Goal: Find specific page/section: Find specific page/section

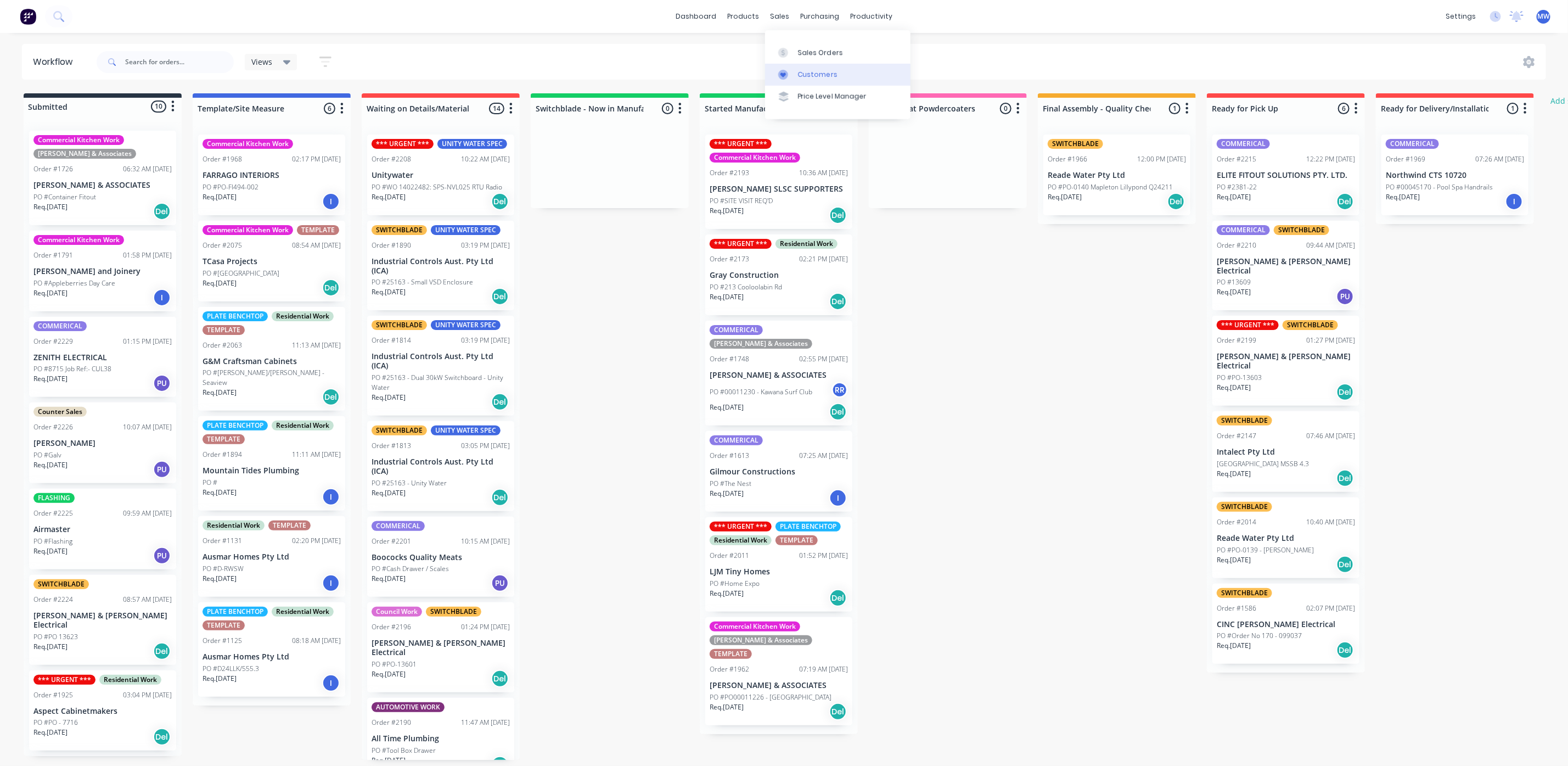
click at [805, 76] on div "Customers" at bounding box center [818, 75] width 40 height 10
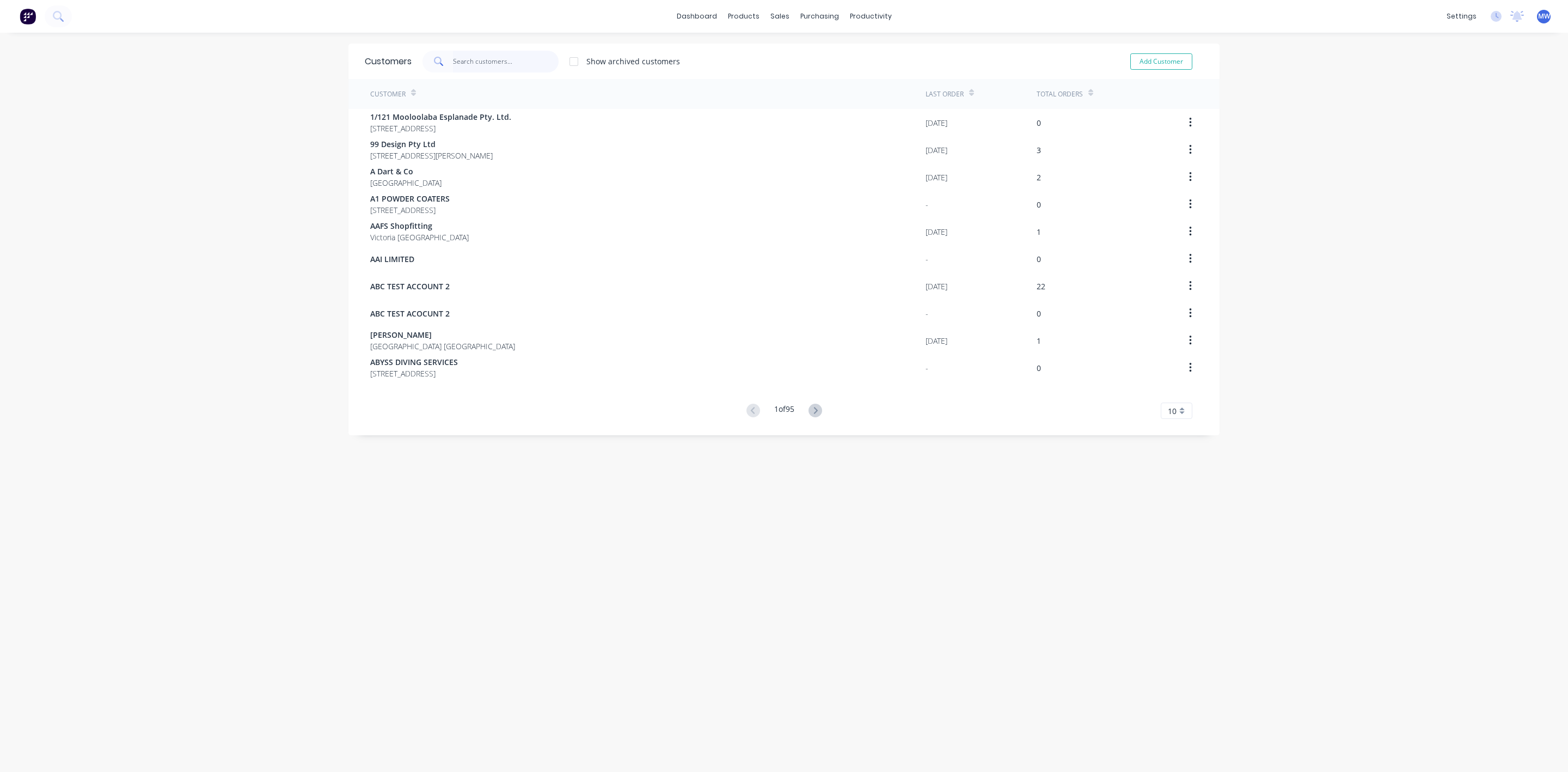
click at [499, 71] on input "text" at bounding box center [506, 62] width 106 height 22
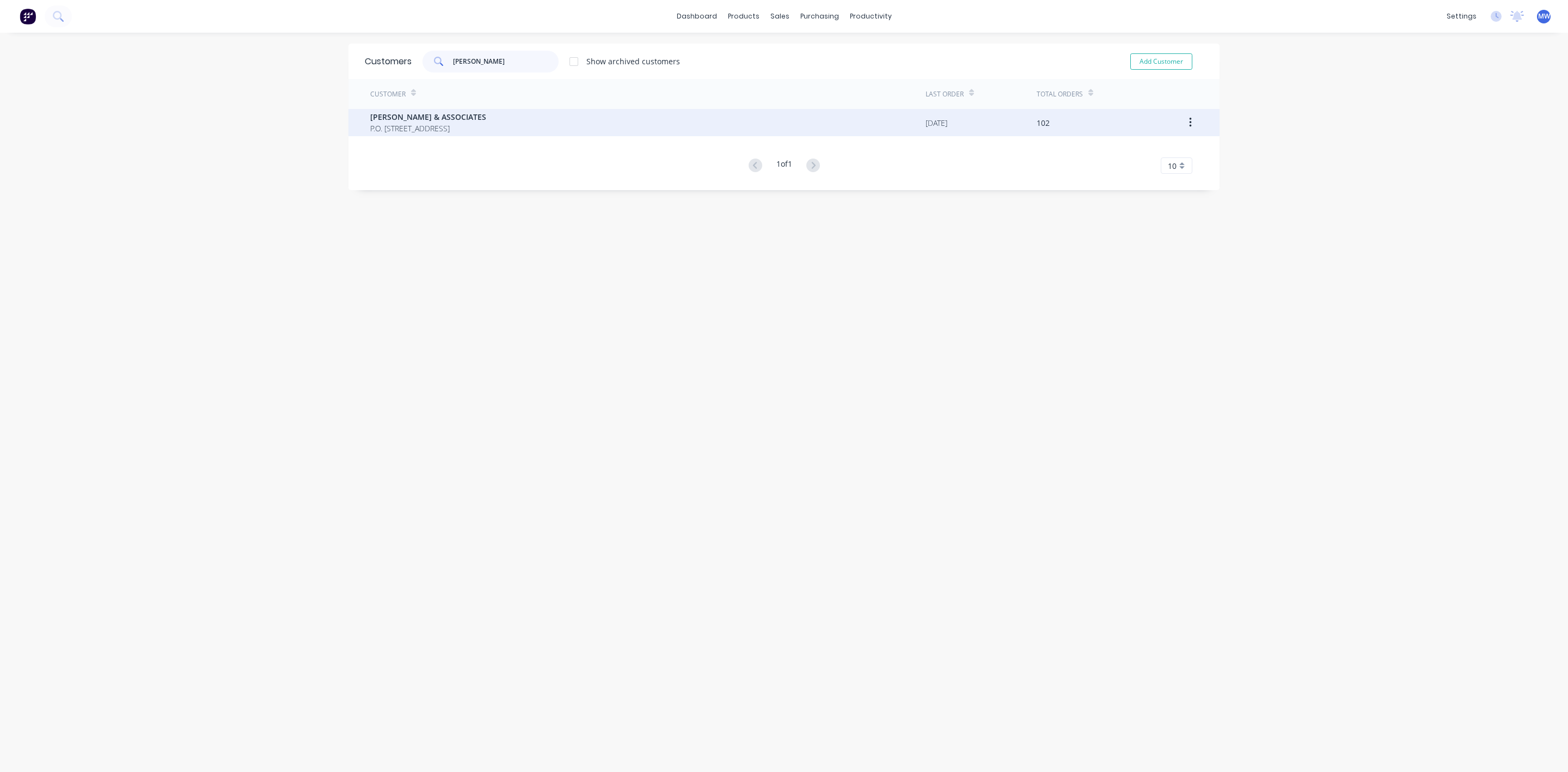
type input "[PERSON_NAME]"
click at [483, 122] on span "P.O. [STREET_ADDRESS]" at bounding box center [428, 128] width 116 height 12
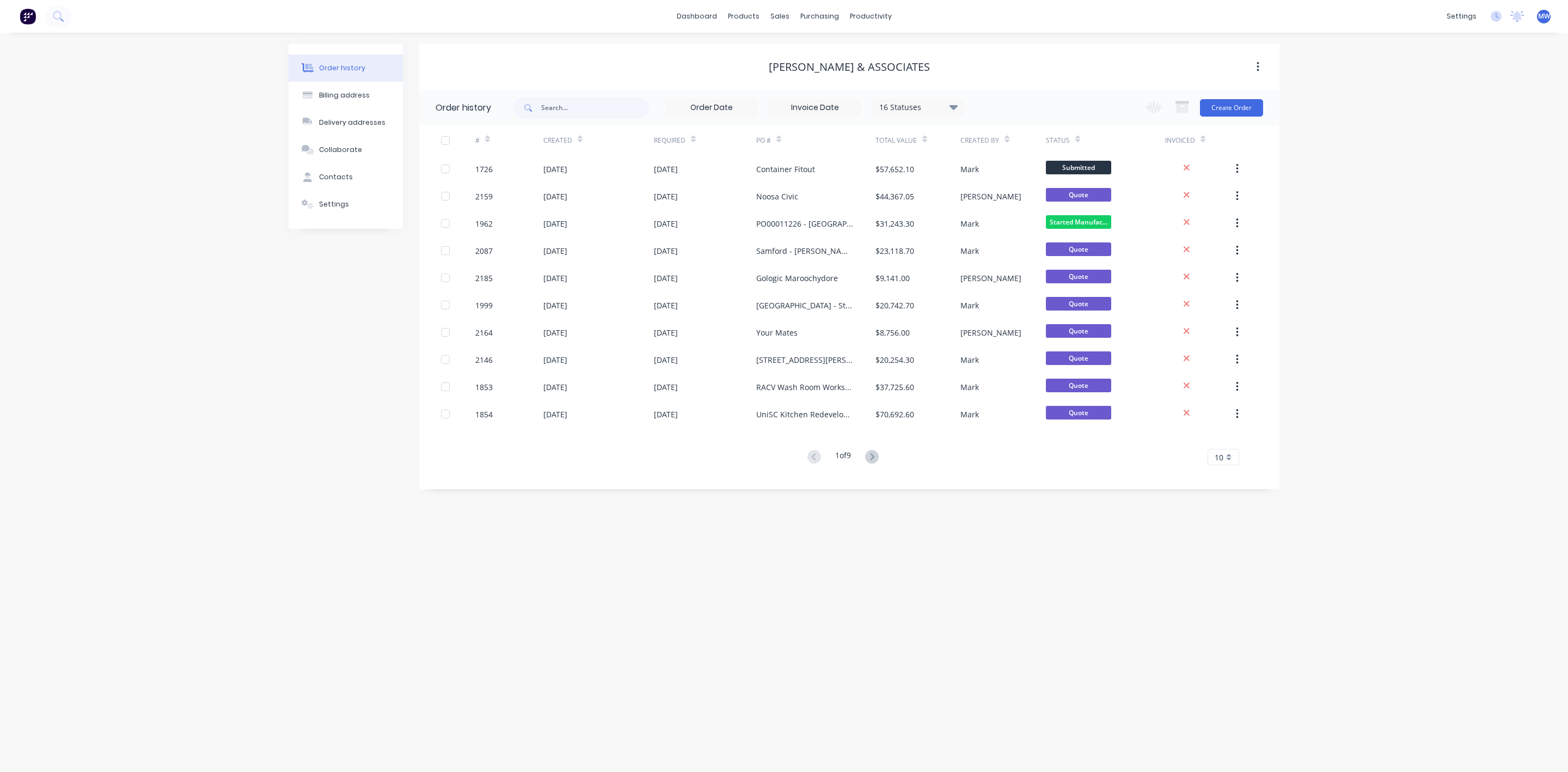
click at [488, 148] on div "#" at bounding box center [482, 141] width 14 height 19
click at [476, 142] on div "#" at bounding box center [477, 141] width 5 height 10
click at [468, 138] on div at bounding box center [458, 140] width 35 height 30
click at [491, 140] on div "#" at bounding box center [509, 140] width 68 height 30
click at [874, 456] on icon at bounding box center [872, 456] width 13 height 13
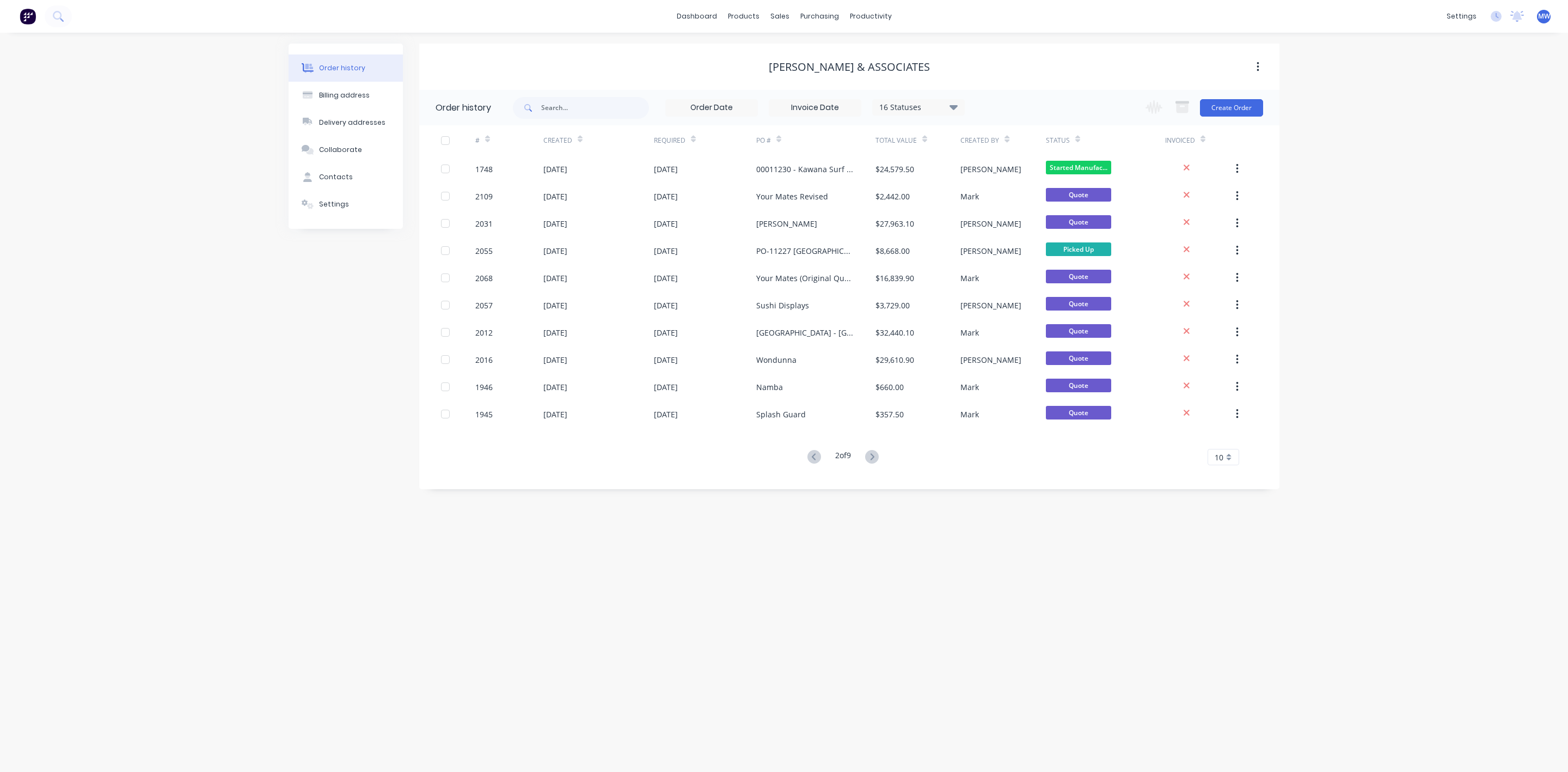
click at [874, 456] on icon at bounding box center [872, 456] width 13 height 13
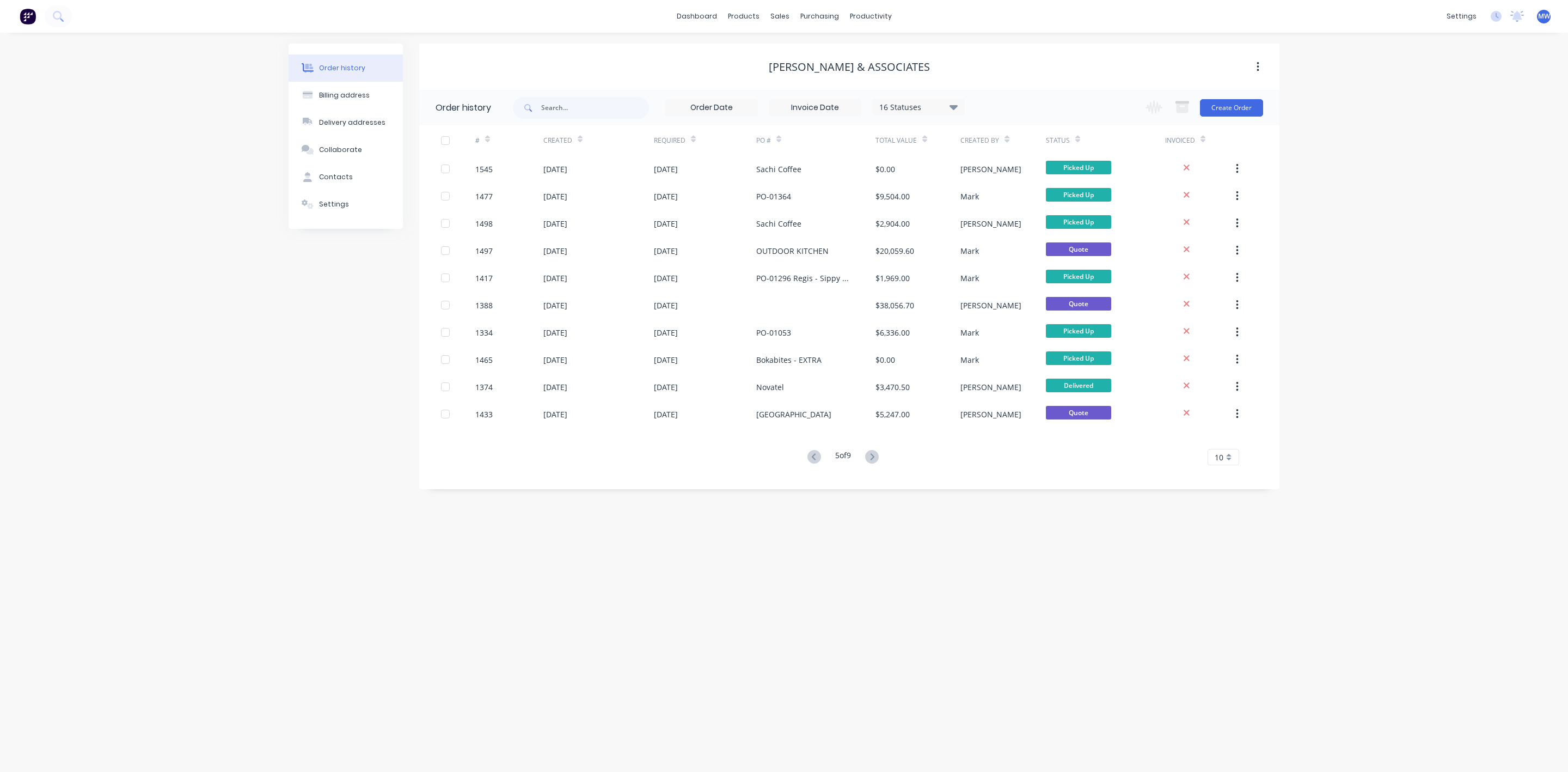
click at [874, 456] on icon at bounding box center [872, 456] width 13 height 13
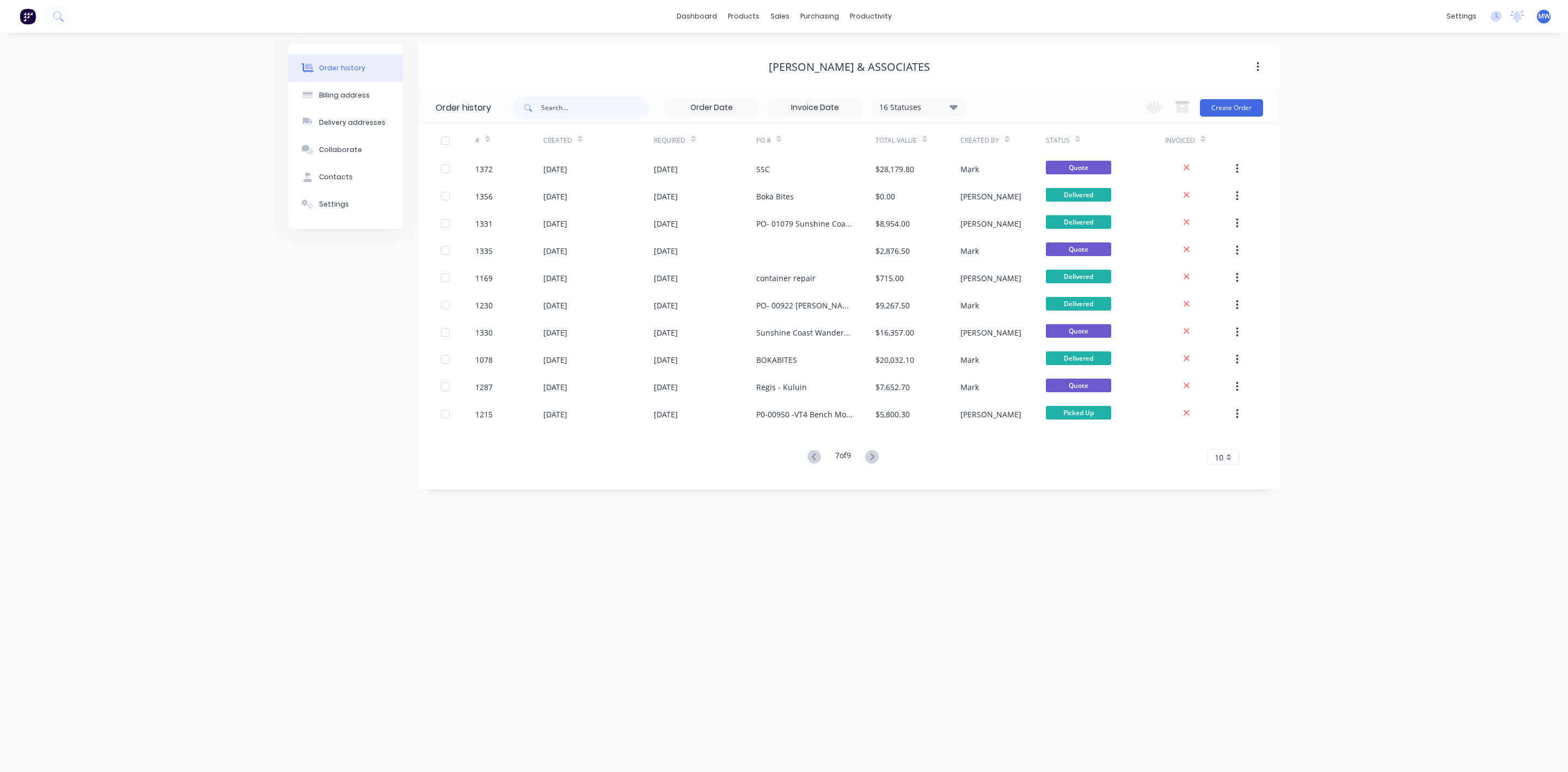
click at [587, 121] on div "16 Statuses Invoice Status Invoiced Not Invoiced Partial Order Status All Archi…" at bounding box center [739, 107] width 452 height 36
click at [590, 115] on input "text" at bounding box center [595, 108] width 108 height 22
type input "1378"
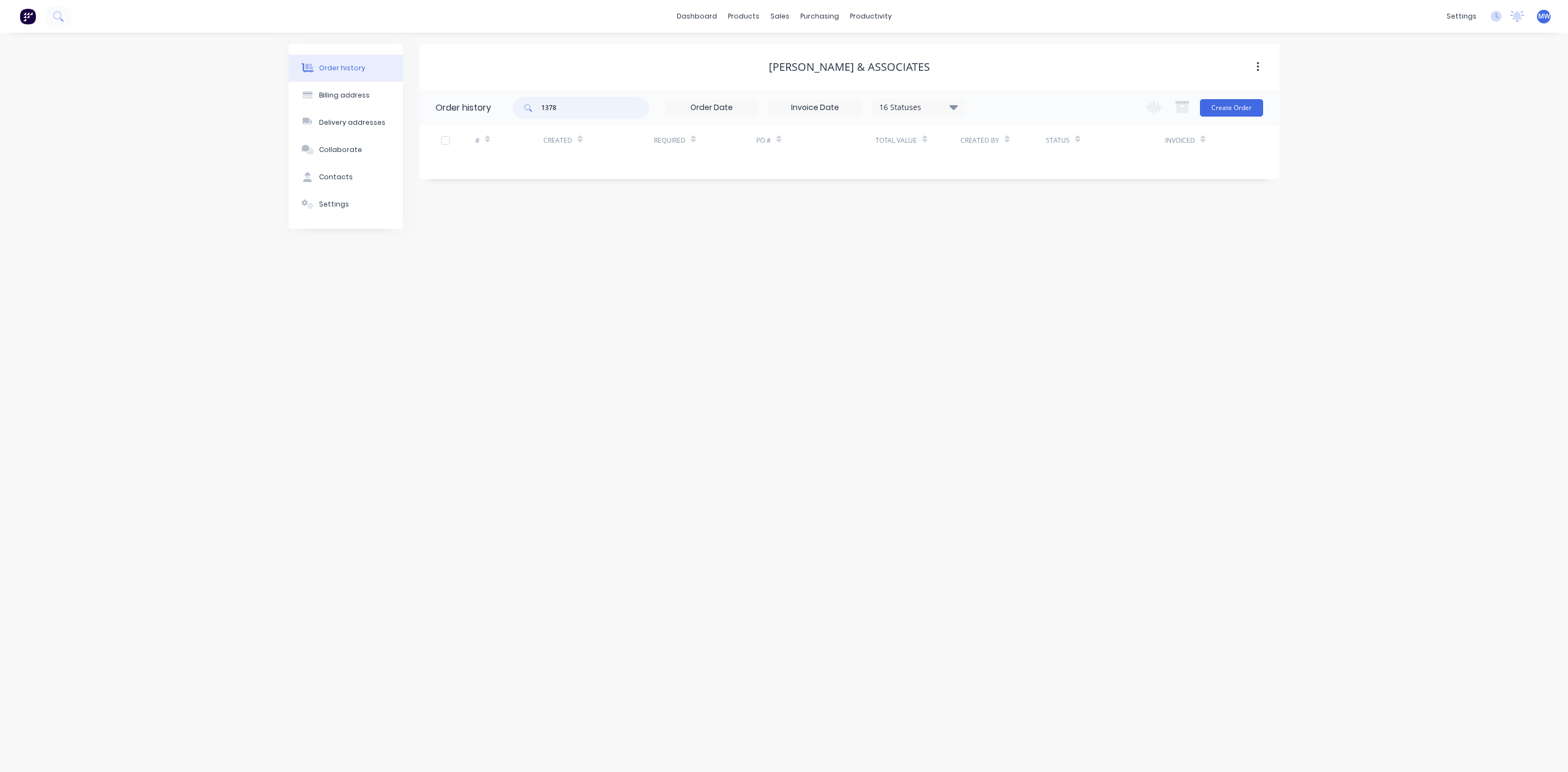
click at [578, 106] on input "1378" at bounding box center [595, 108] width 108 height 22
type input "1"
